Goal: Task Accomplishment & Management: Manage account settings

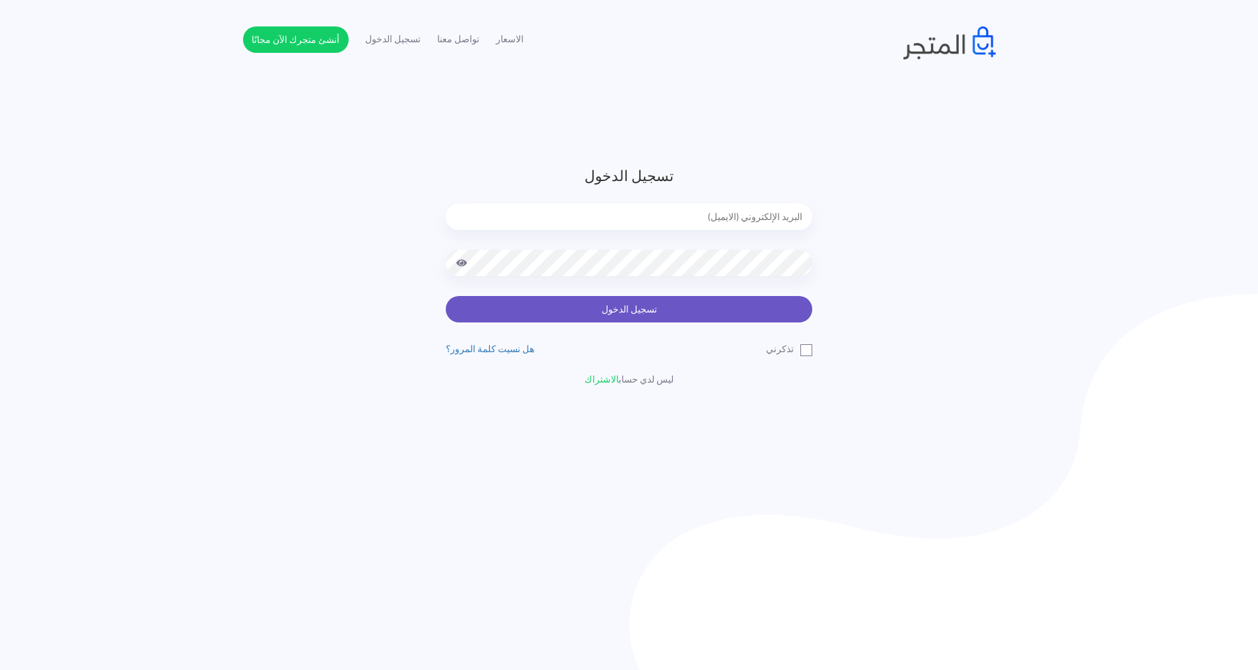
type input "[EMAIL_ADDRESS][DOMAIN_NAME]"
click at [713, 314] on button "تسجيل الدخول" at bounding box center [629, 309] width 367 height 26
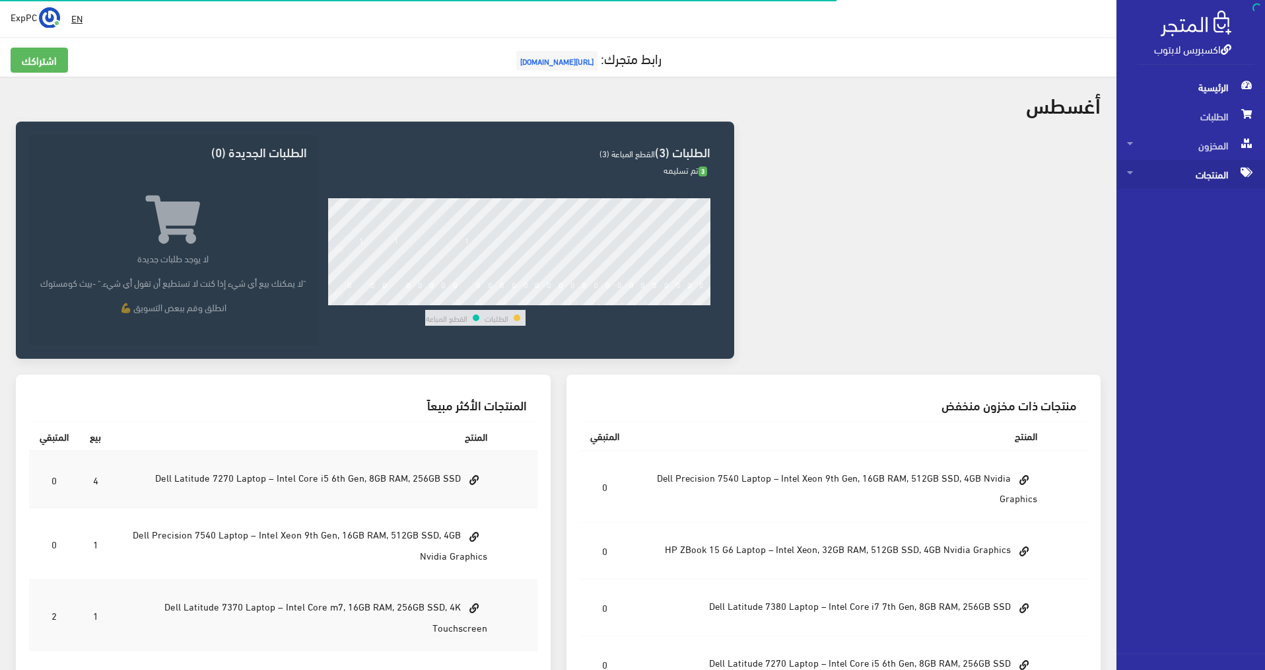
click at [1223, 171] on span "المنتجات" at bounding box center [1190, 174] width 127 height 29
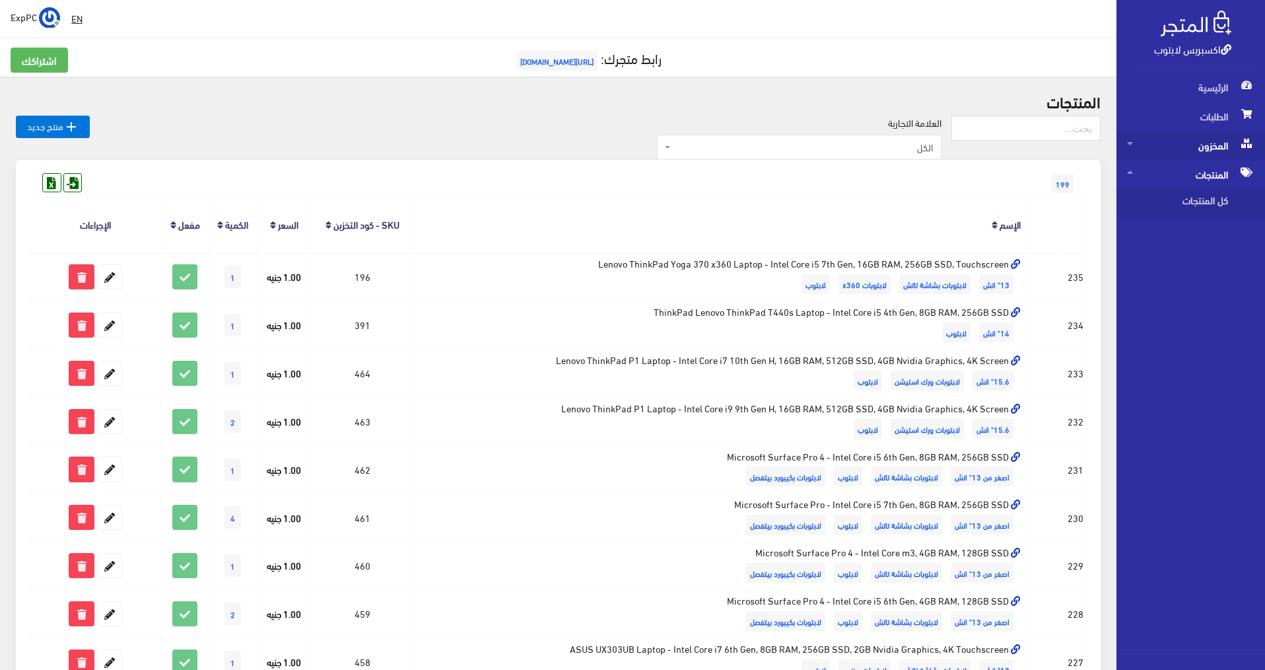
click at [1206, 147] on span "المخزون" at bounding box center [1190, 145] width 127 height 29
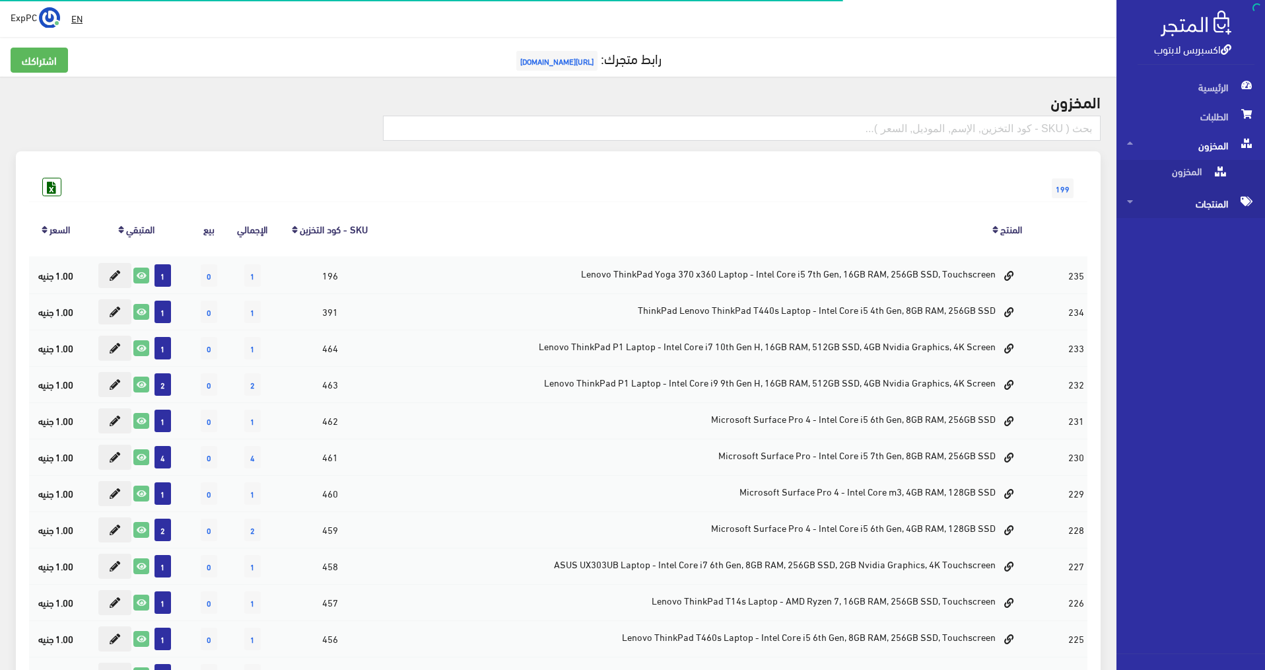
click at [1213, 202] on span "المنتجات" at bounding box center [1190, 203] width 127 height 29
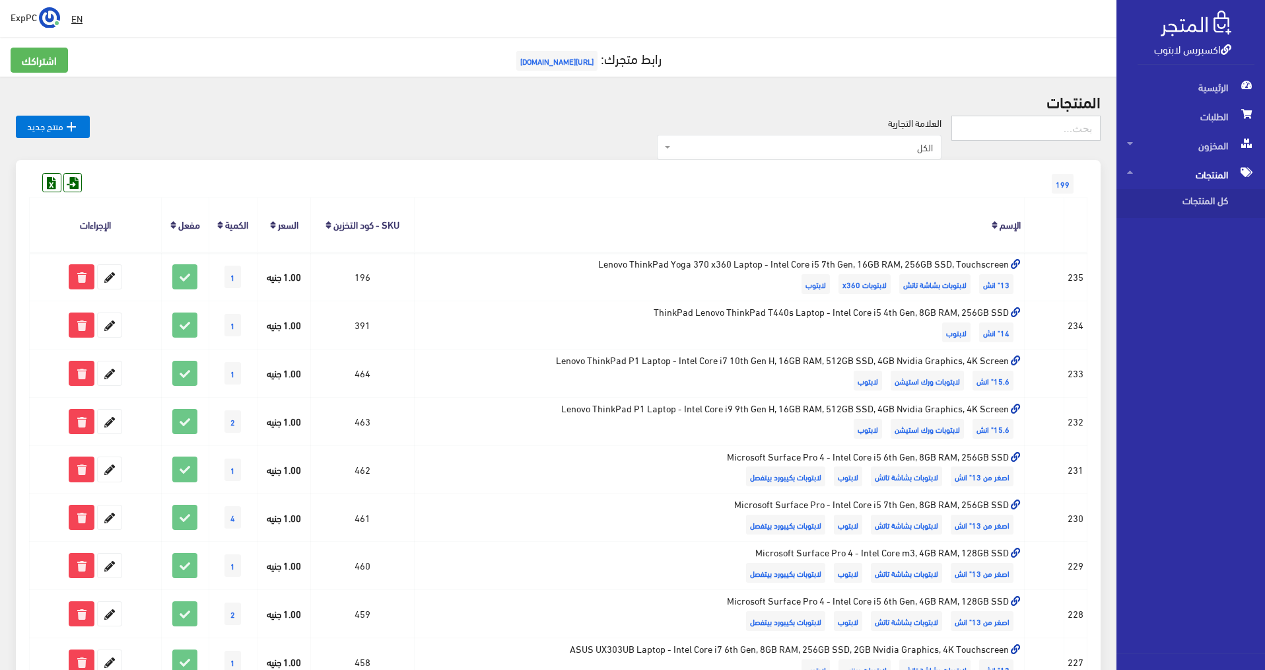
click at [1058, 129] on input "text" at bounding box center [1026, 128] width 149 height 25
type input "t450"
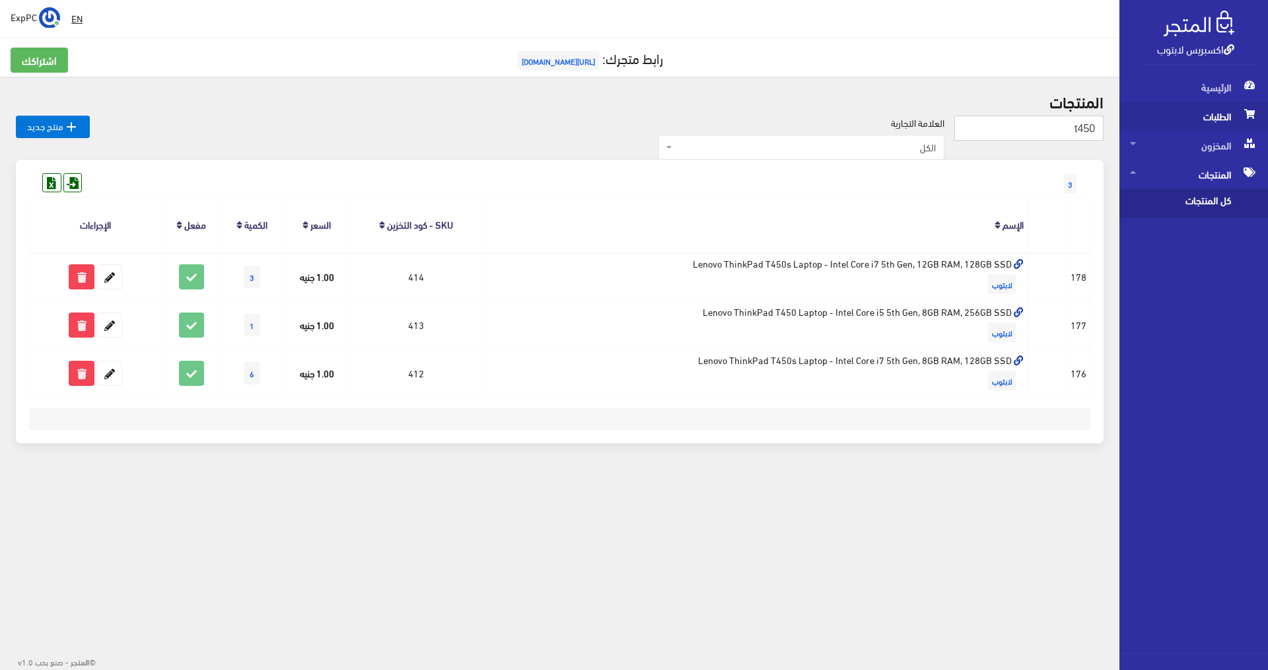
drag, startPoint x: 1056, startPoint y: 120, endPoint x: 1138, endPoint y: 120, distance: 81.9
click at [1138, 120] on div "اكسبريس لابتوب الرئيسية الطلبات المخزون EN" at bounding box center [634, 258] width 1268 height 517
type input "830"
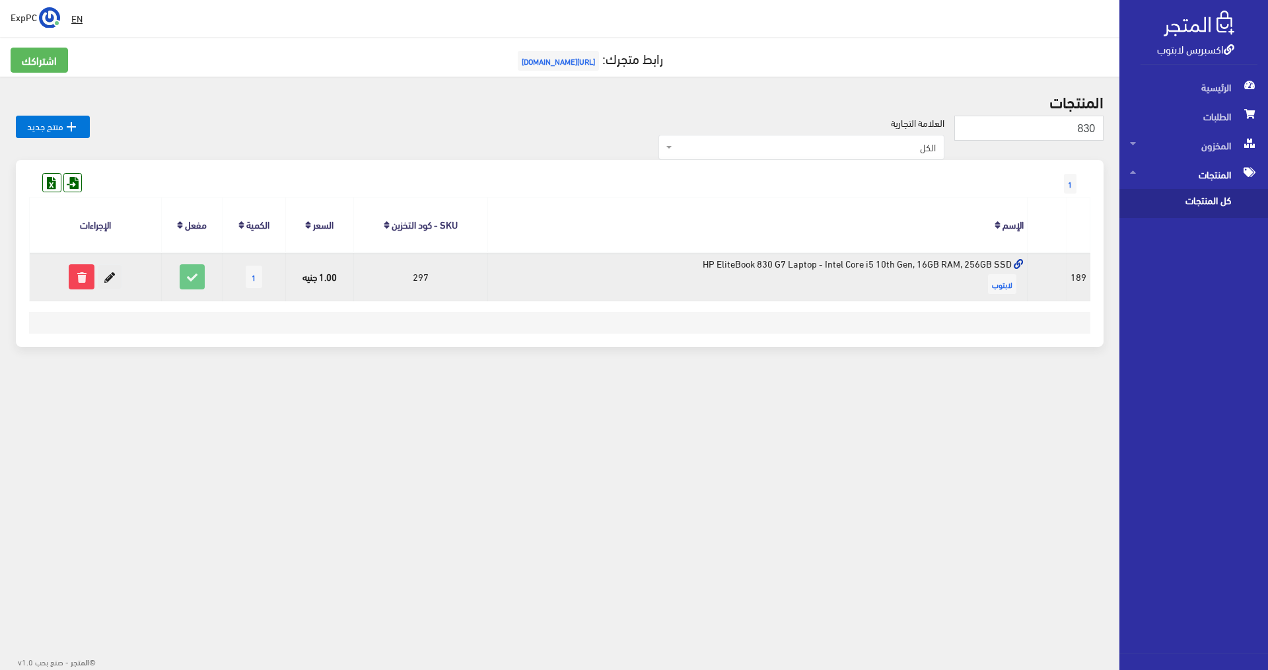
click at [114, 279] on icon at bounding box center [110, 277] width 24 height 24
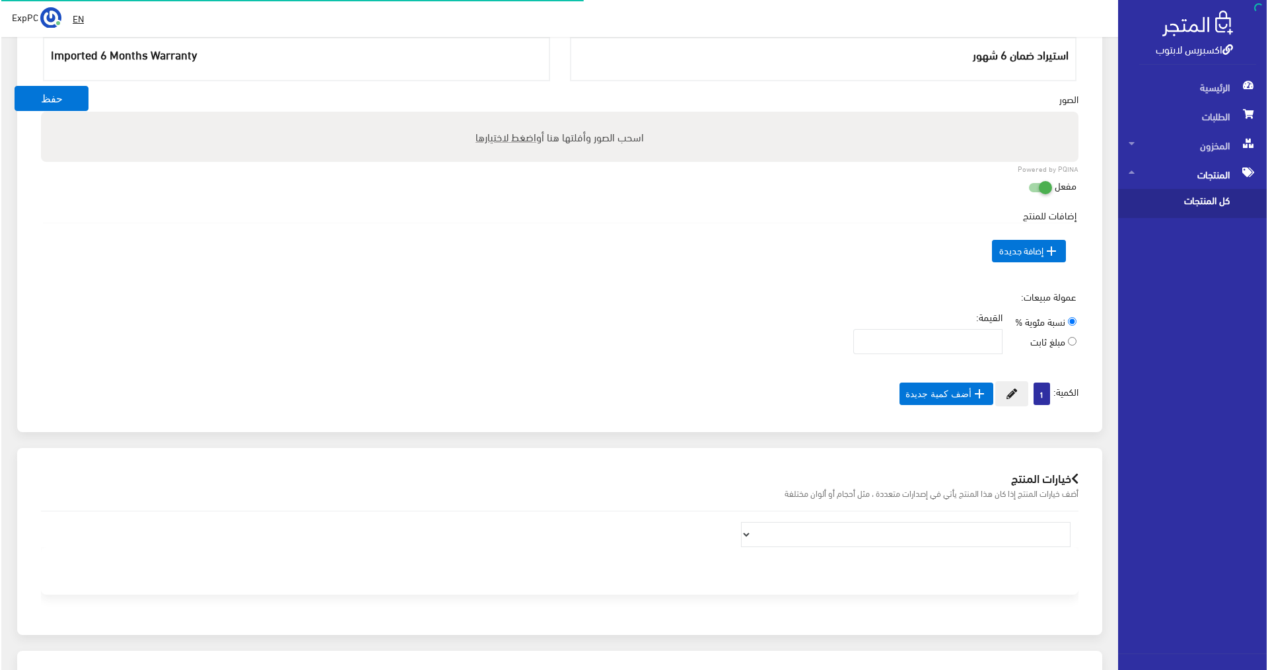
scroll to position [576, 0]
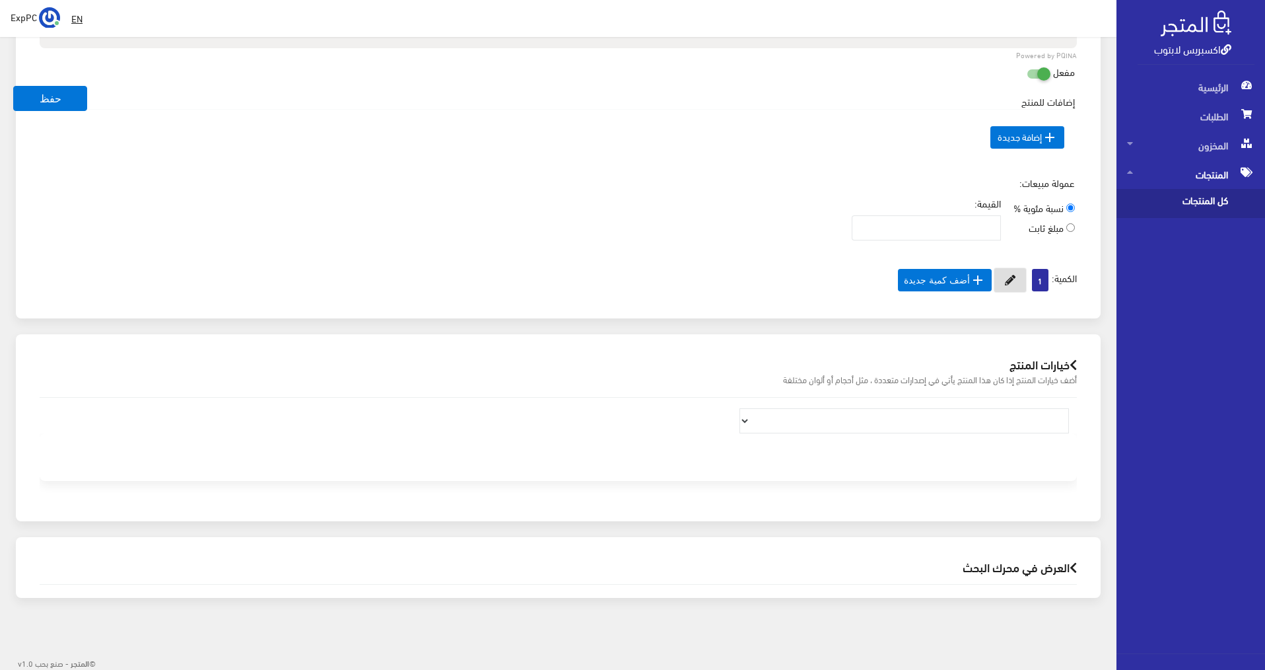
click at [1005, 279] on icon at bounding box center [1010, 280] width 11 height 11
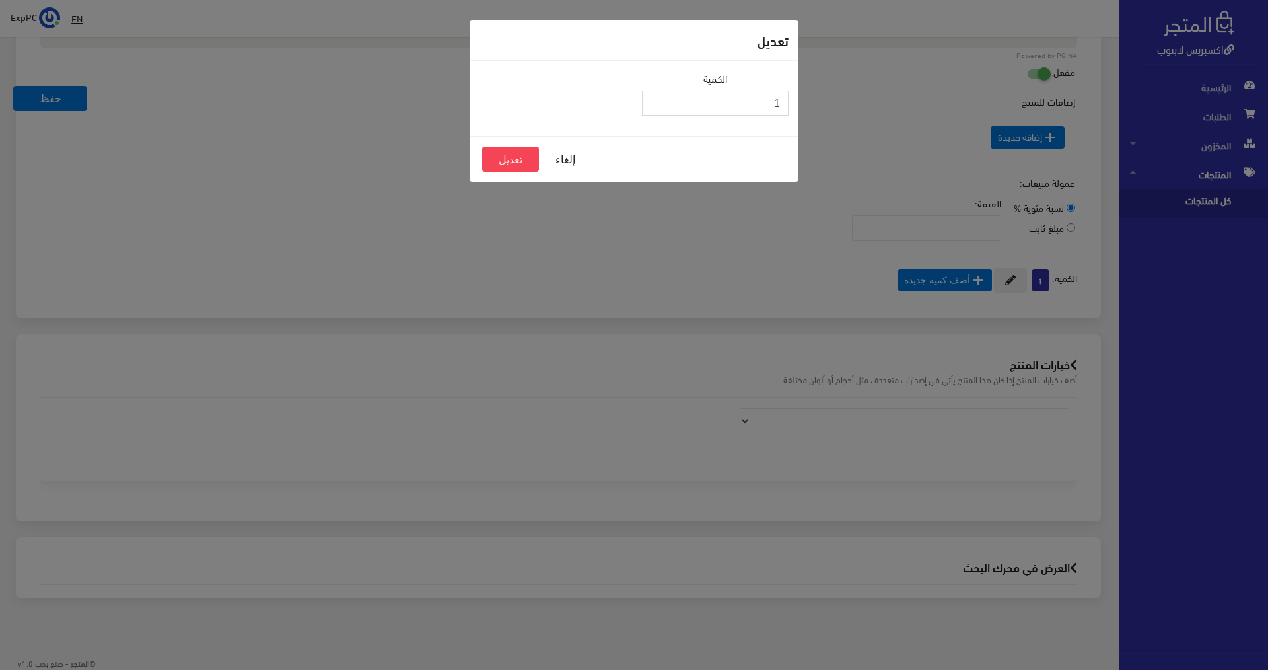
drag, startPoint x: 721, startPoint y: 106, endPoint x: 863, endPoint y: 100, distance: 141.5
click at [863, 100] on div "تعديل الكمية 1 إلغاء تعديل" at bounding box center [634, 335] width 1268 height 670
type input "0"
click at [496, 161] on button "تعديل" at bounding box center [510, 159] width 57 height 25
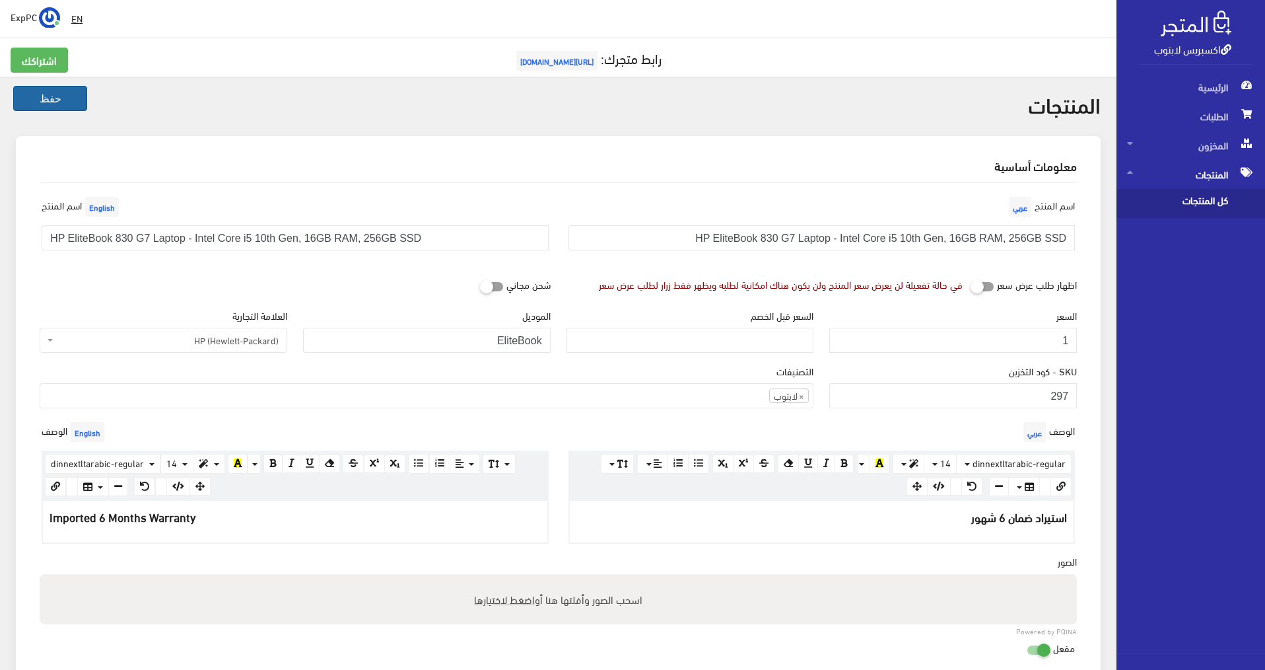
drag, startPoint x: 51, startPoint y: 100, endPoint x: 71, endPoint y: 104, distance: 20.2
click at [55, 100] on button "حفظ" at bounding box center [50, 98] width 74 height 25
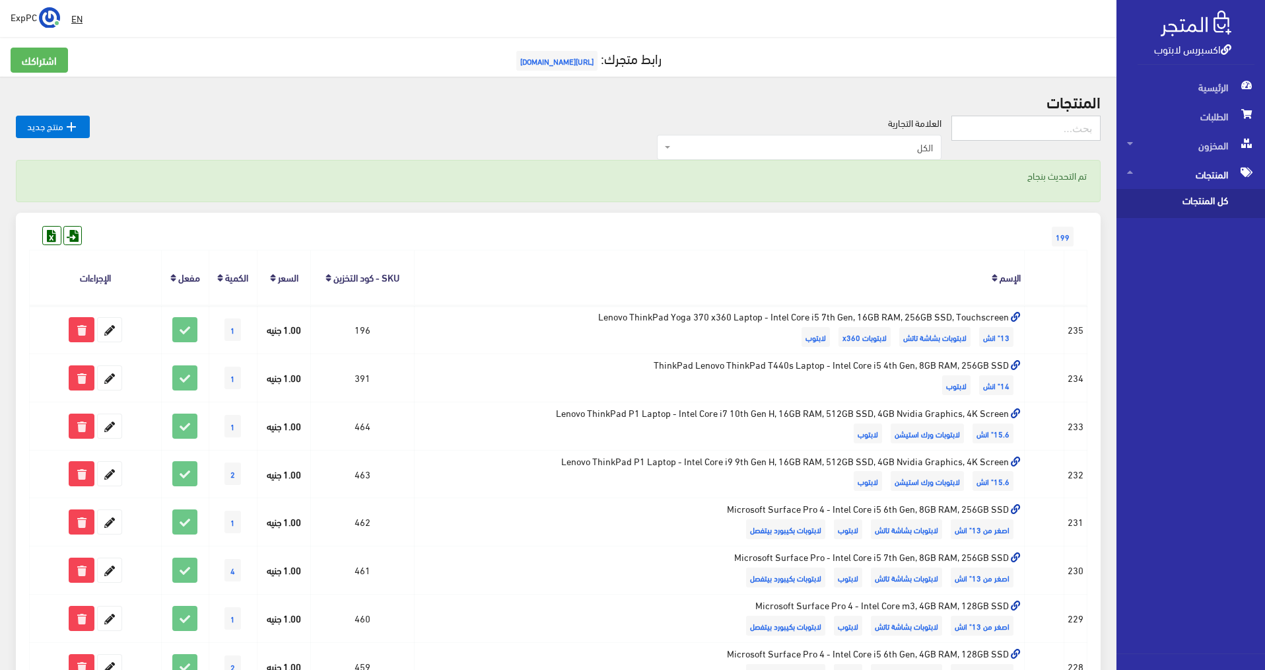
click at [1075, 128] on input "text" at bounding box center [1026, 128] width 149 height 25
type input "t450"
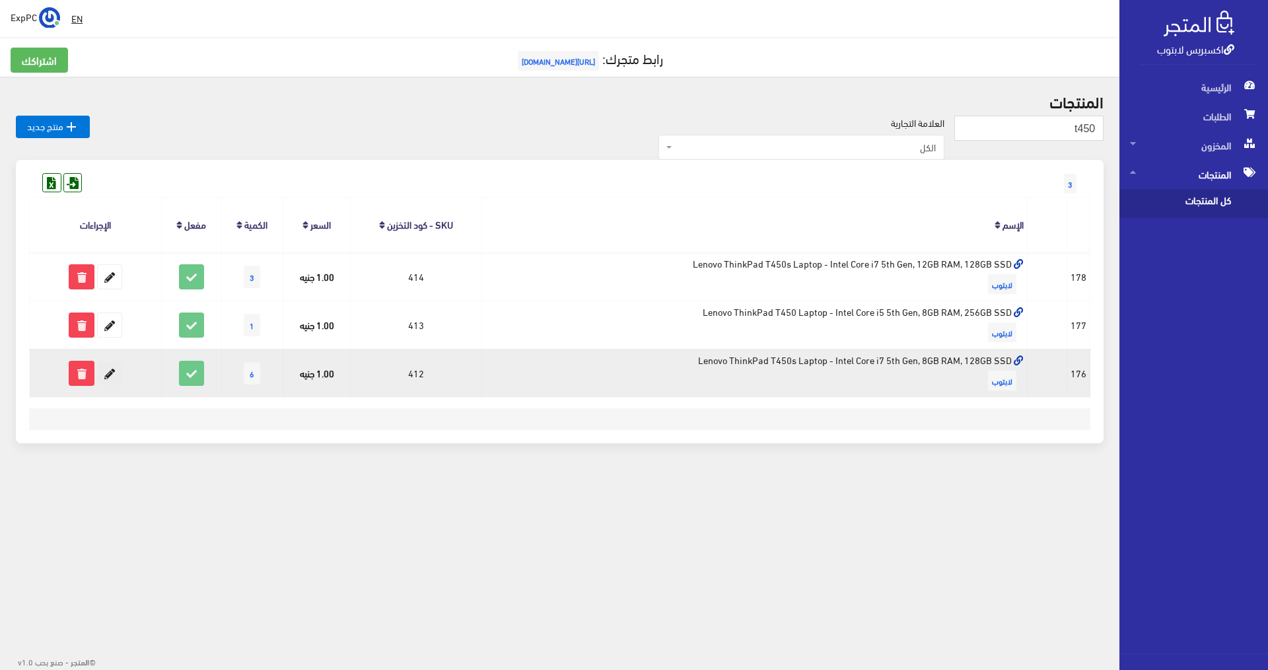
click at [109, 377] on icon at bounding box center [110, 373] width 24 height 24
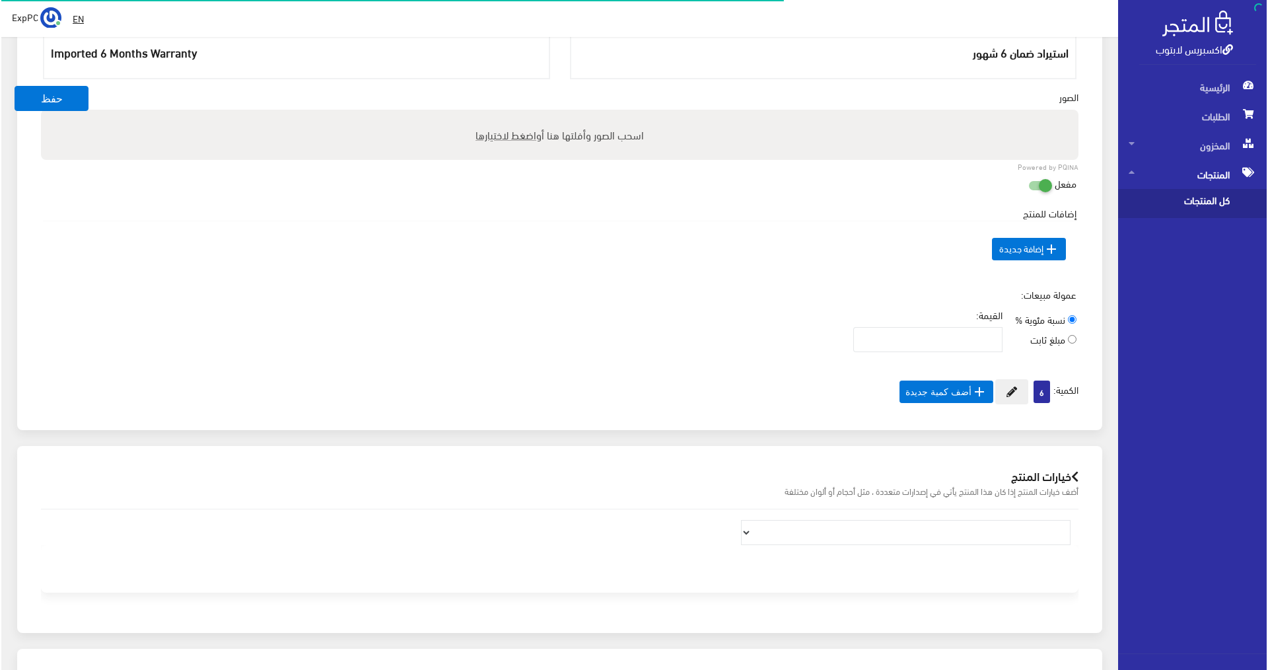
scroll to position [528, 0]
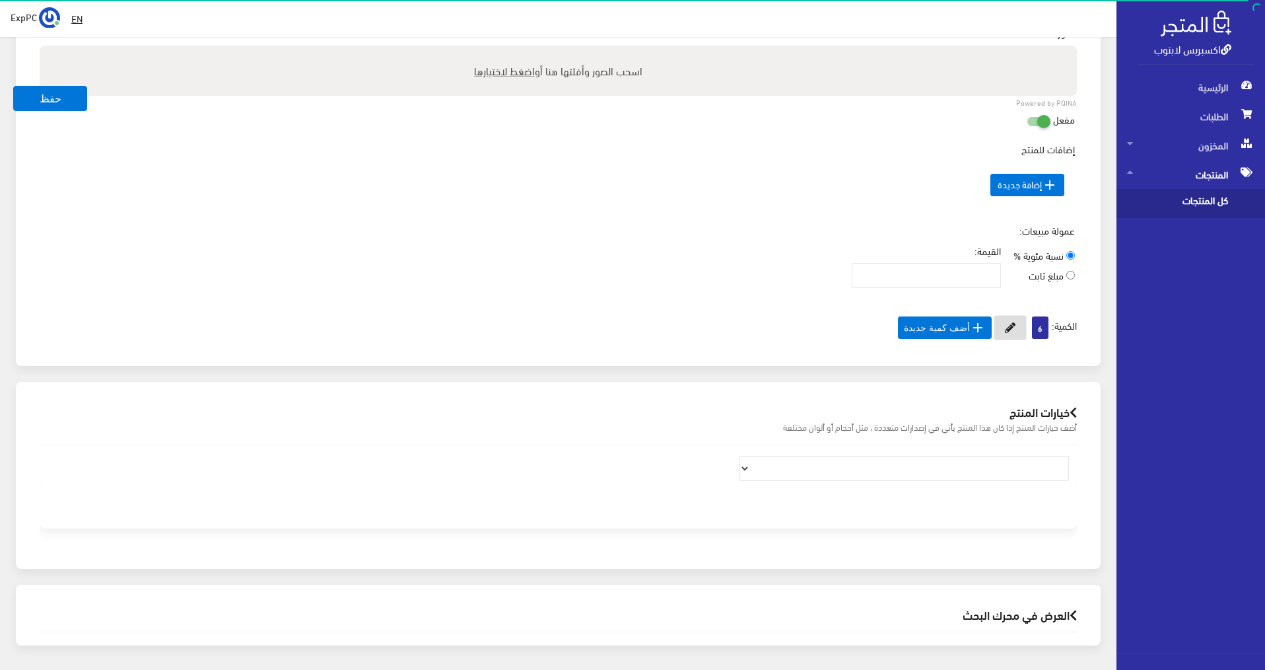
click at [1005, 326] on icon at bounding box center [1010, 327] width 11 height 11
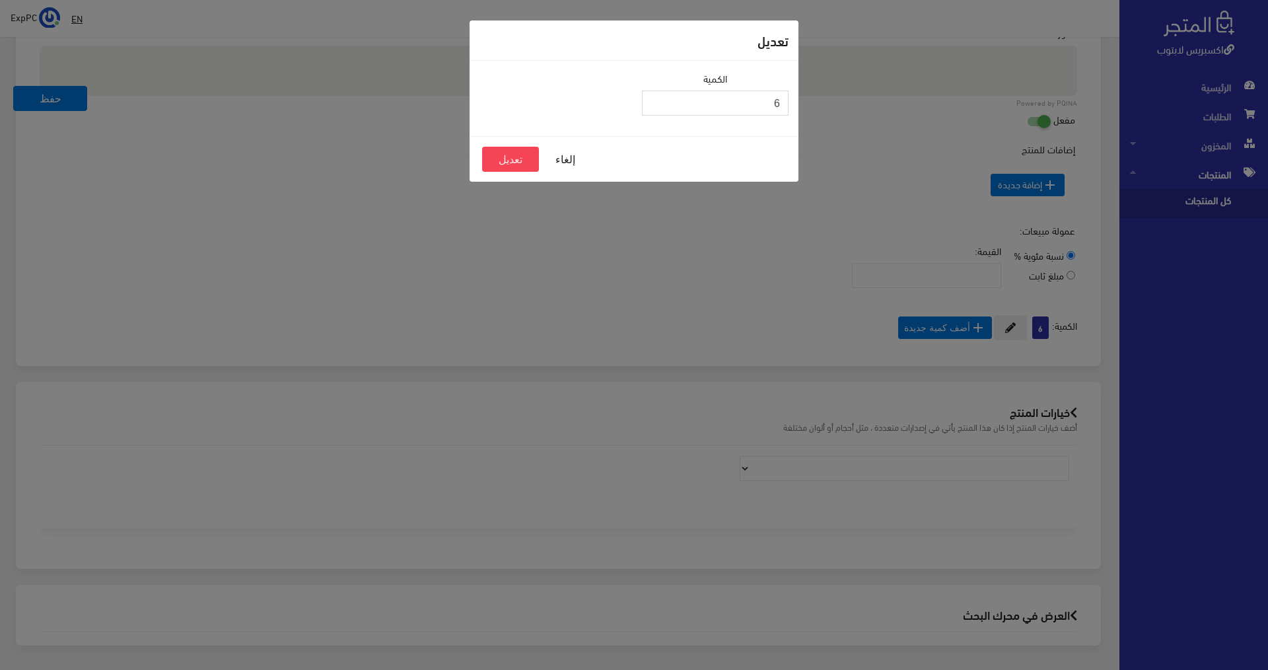
drag, startPoint x: 706, startPoint y: 99, endPoint x: 878, endPoint y: 111, distance: 172.1
click at [878, 111] on div "تعديل الكمية 6 إلغاء تعديل" at bounding box center [634, 335] width 1268 height 670
type input "5"
click at [505, 162] on button "تعديل" at bounding box center [510, 159] width 57 height 25
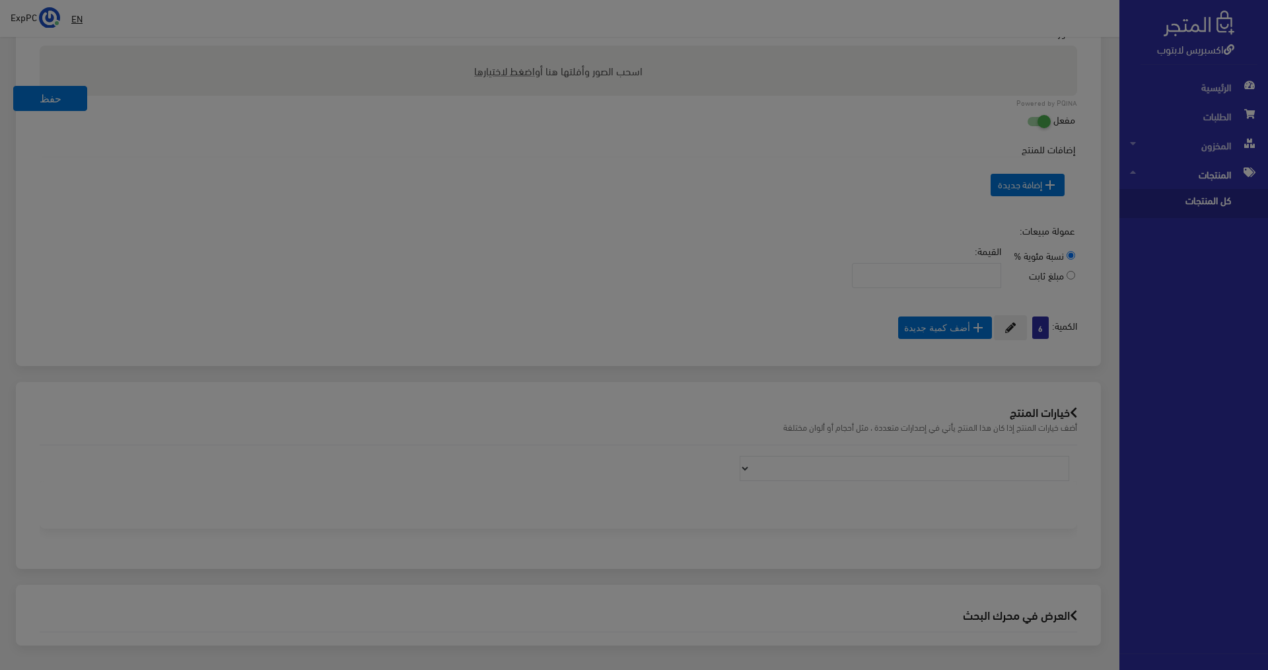
click at [517, 166] on button "تعديل" at bounding box center [510, 159] width 57 height 25
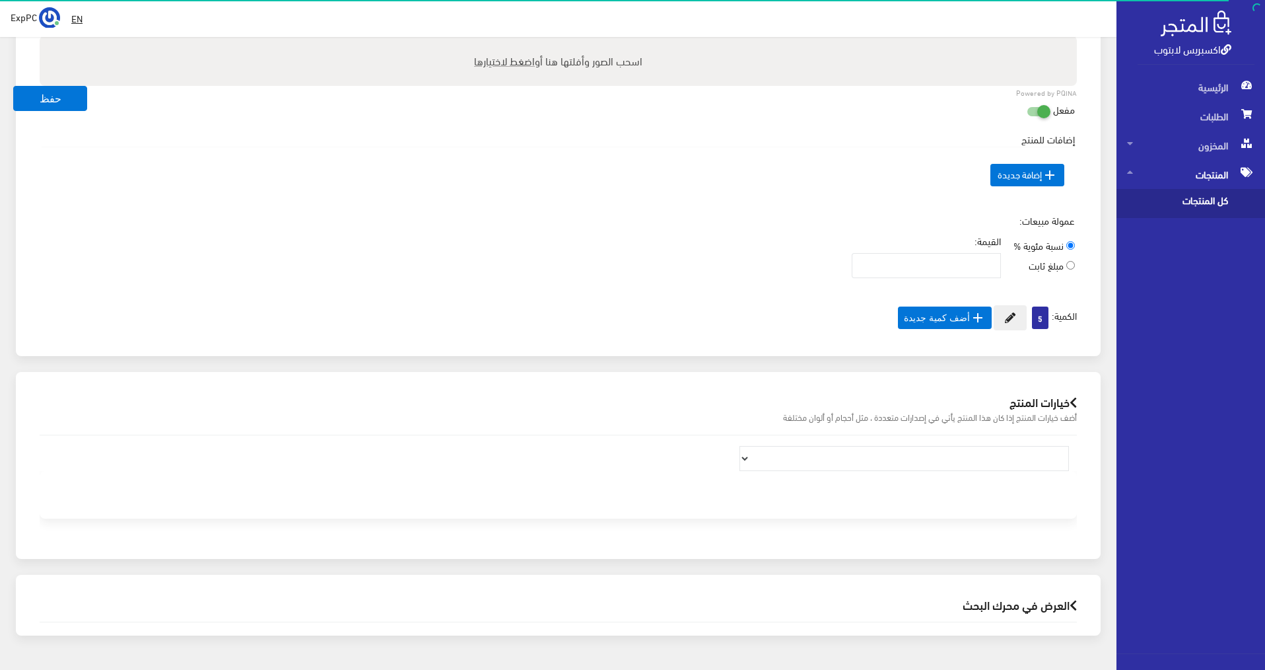
scroll to position [528, 0]
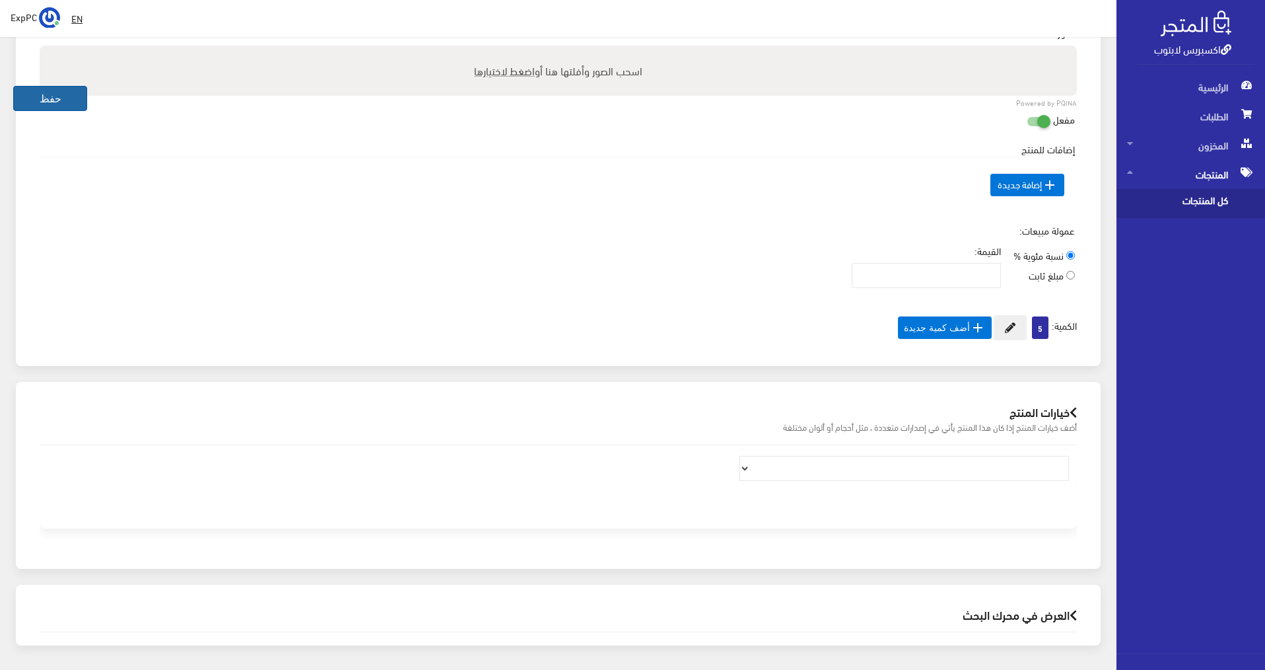
click at [35, 102] on button "حفظ" at bounding box center [50, 98] width 74 height 25
